Goal: Transaction & Acquisition: Book appointment/travel/reservation

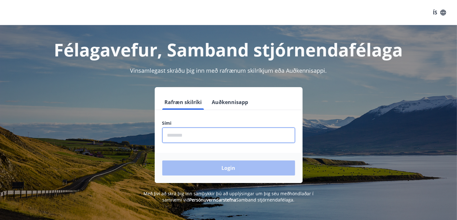
click at [231, 135] on input "phone" at bounding box center [228, 135] width 133 height 15
type input "********"
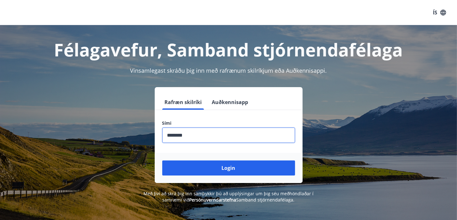
click at [236, 168] on button "Login" at bounding box center [228, 167] width 133 height 15
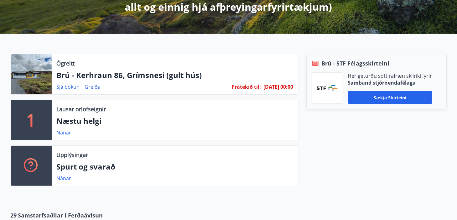
scroll to position [188, 0]
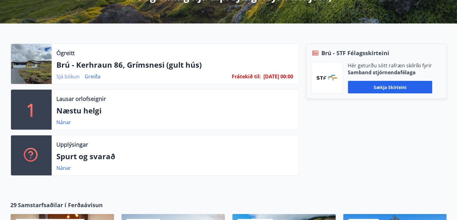
click at [73, 76] on link "Sjá bókun" at bounding box center [68, 76] width 23 height 7
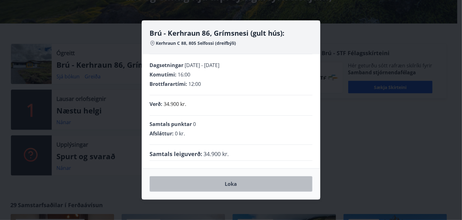
click at [231, 182] on button "Loka" at bounding box center [230, 184] width 163 height 16
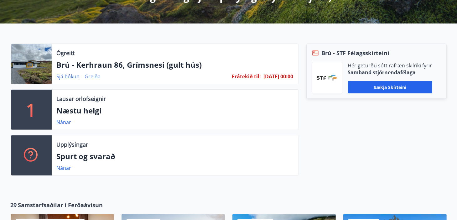
click at [93, 77] on link "Greiða" at bounding box center [93, 76] width 16 height 7
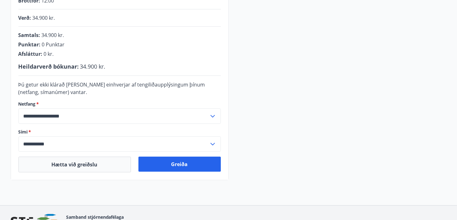
scroll to position [188, 0]
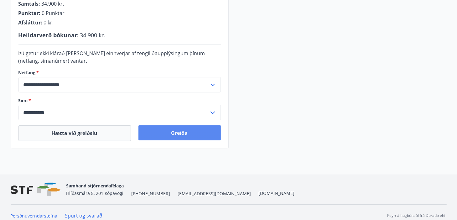
click at [179, 133] on button "Greiða" at bounding box center [180, 132] width 82 height 15
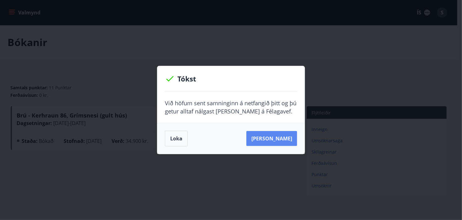
click at [273, 140] on button "[PERSON_NAME]" at bounding box center [271, 138] width 51 height 15
click at [327, 84] on div "Tókst Við höfum sent samninginn á netfangið þitt og þú getur alltaf nálgast han…" at bounding box center [231, 110] width 462 height 220
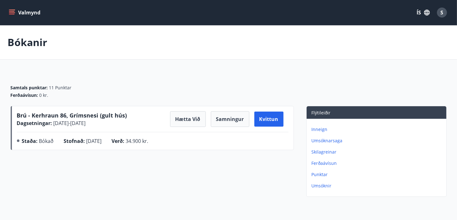
click at [11, 11] on icon "menu" at bounding box center [12, 12] width 6 height 6
click at [420, 14] on button "ÍS" at bounding box center [423, 12] width 20 height 11
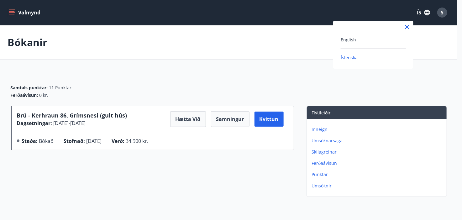
click at [317, 71] on div at bounding box center [231, 110] width 462 height 220
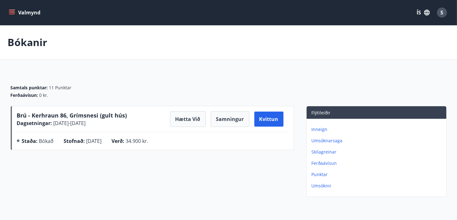
click at [426, 15] on icon "button" at bounding box center [427, 13] width 6 height 6
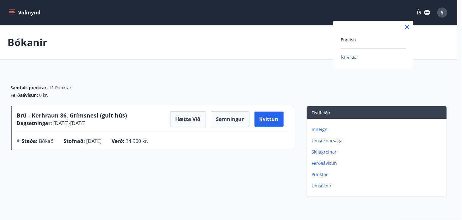
click at [442, 13] on div at bounding box center [231, 110] width 462 height 220
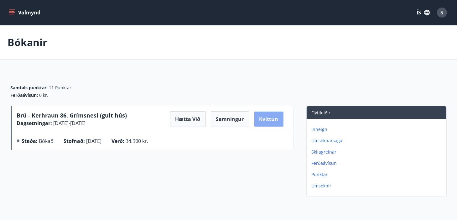
click at [267, 120] on button "Kvittun" at bounding box center [268, 119] width 29 height 15
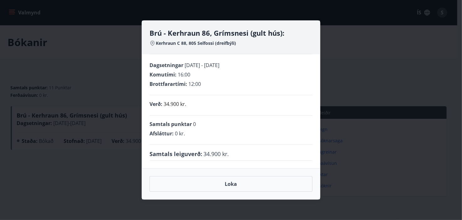
click at [349, 128] on div "Brú - Kerhraun 86, Grímsnesi (gult hús): Kerhraun C 88, 805 Selfossi (dreifbýli…" at bounding box center [231, 110] width 462 height 220
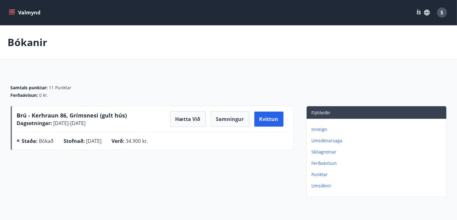
click at [10, 13] on icon "menu" at bounding box center [12, 12] width 6 height 6
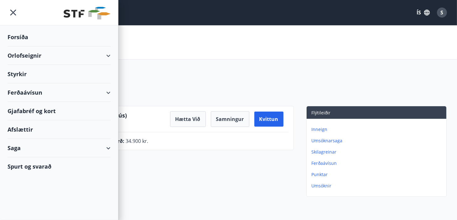
click at [215, 61] on main "Bókanir Samtals punktar : 11 Punktar Ferðaávísun : 0 kr. Brú - Kerhraun 86, Grí…" at bounding box center [228, 112] width 457 height 174
